Goal: Information Seeking & Learning: Check status

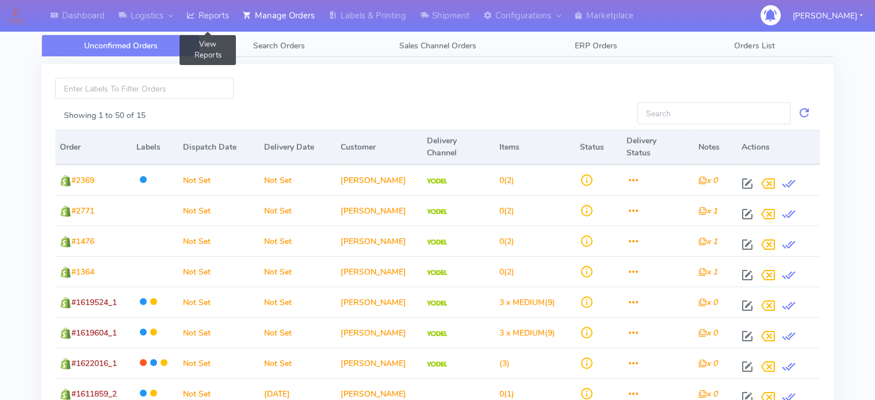
click at [223, 16] on link "Reports" at bounding box center [207, 16] width 56 height 32
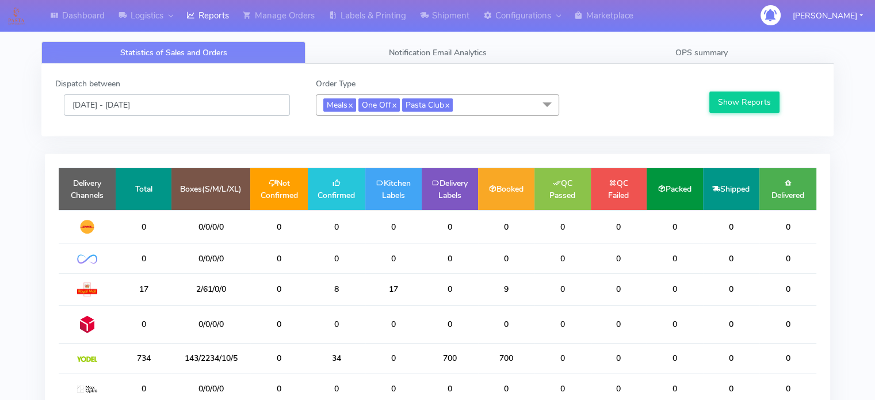
click at [183, 101] on input "[DATE] - [DATE]" at bounding box center [177, 104] width 226 height 21
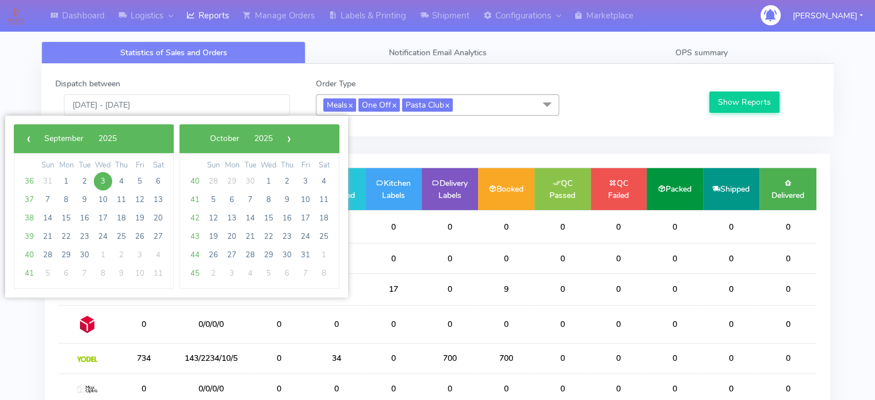
click at [102, 180] on span "3" at bounding box center [103, 181] width 18 height 18
click at [136, 179] on span "5" at bounding box center [140, 181] width 18 height 18
type input "[DATE] - [DATE]"
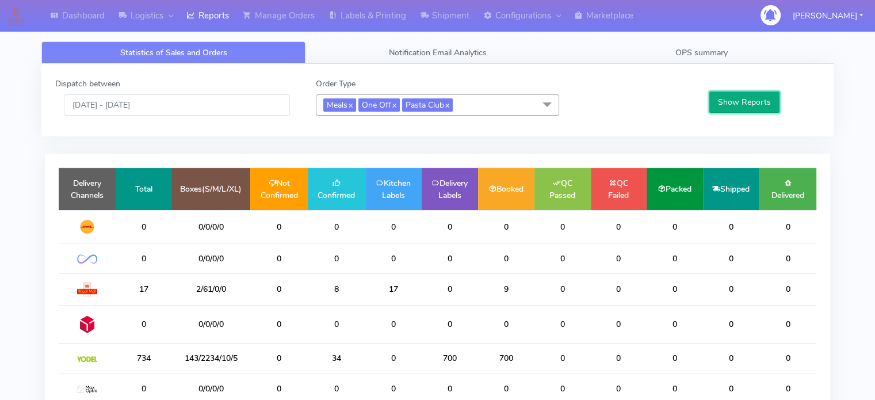
click at [719, 99] on button "Show Reports" at bounding box center [744, 101] width 71 height 21
click at [727, 54] on span "OPS summary" at bounding box center [701, 52] width 52 height 11
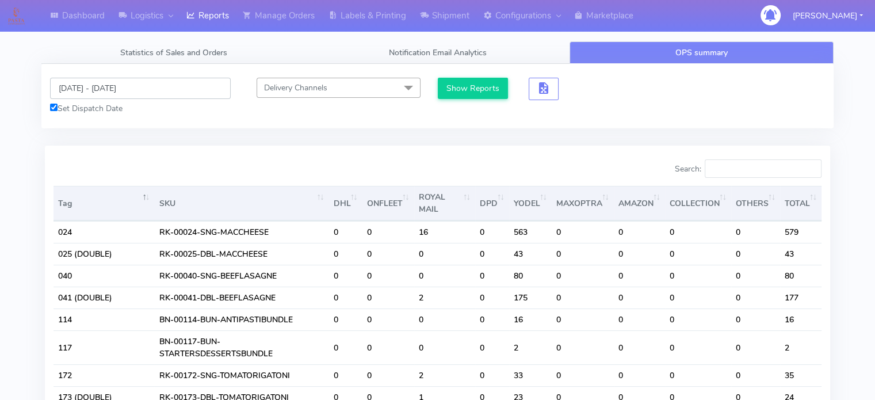
click at [193, 89] on input "[DATE] - [DATE]" at bounding box center [140, 88] width 181 height 21
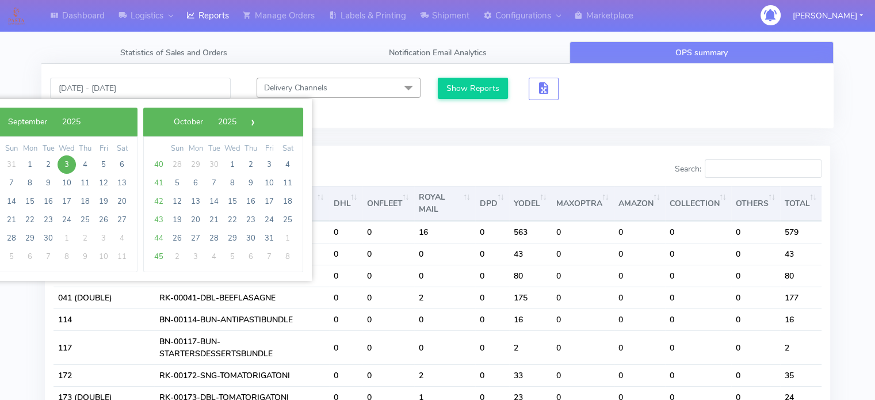
click at [67, 162] on span "3" at bounding box center [67, 164] width 18 height 18
click at [105, 166] on span "5" at bounding box center [103, 164] width 18 height 18
type input "[DATE] - [DATE]"
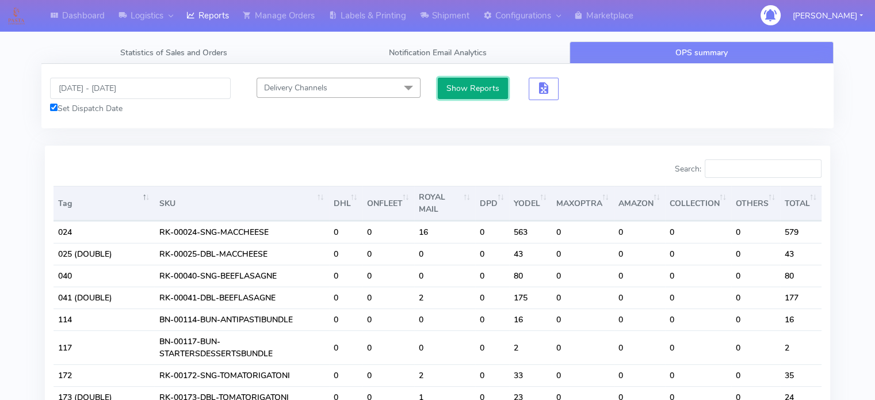
click at [487, 87] on button "Show Reports" at bounding box center [473, 88] width 71 height 21
click at [753, 161] on input "Search:" at bounding box center [762, 168] width 117 height 18
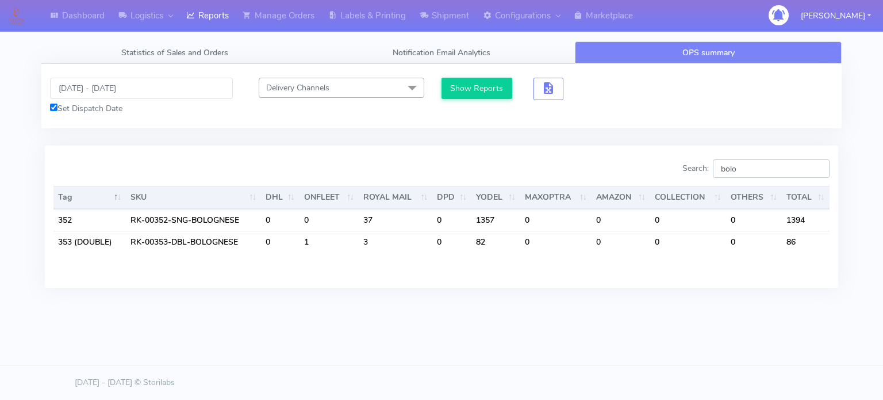
drag, startPoint x: 749, startPoint y: 171, endPoint x: 703, endPoint y: 170, distance: 46.0
click at [703, 170] on label "Search: bolo" at bounding box center [756, 168] width 147 height 18
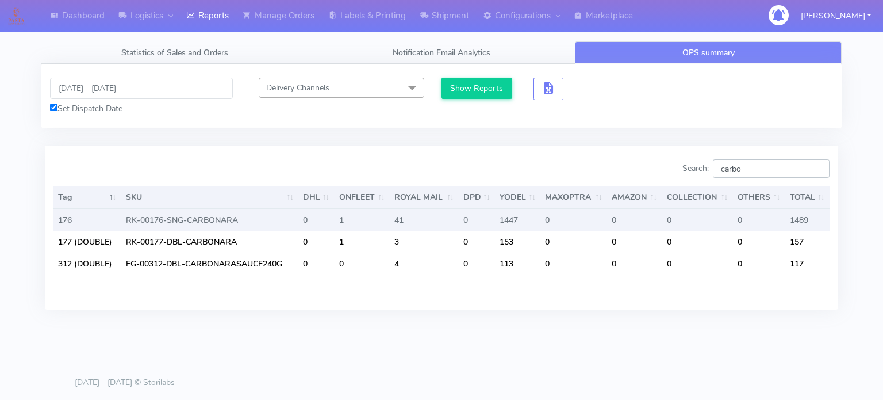
type input "carbo"
